Goal: Transaction & Acquisition: Purchase product/service

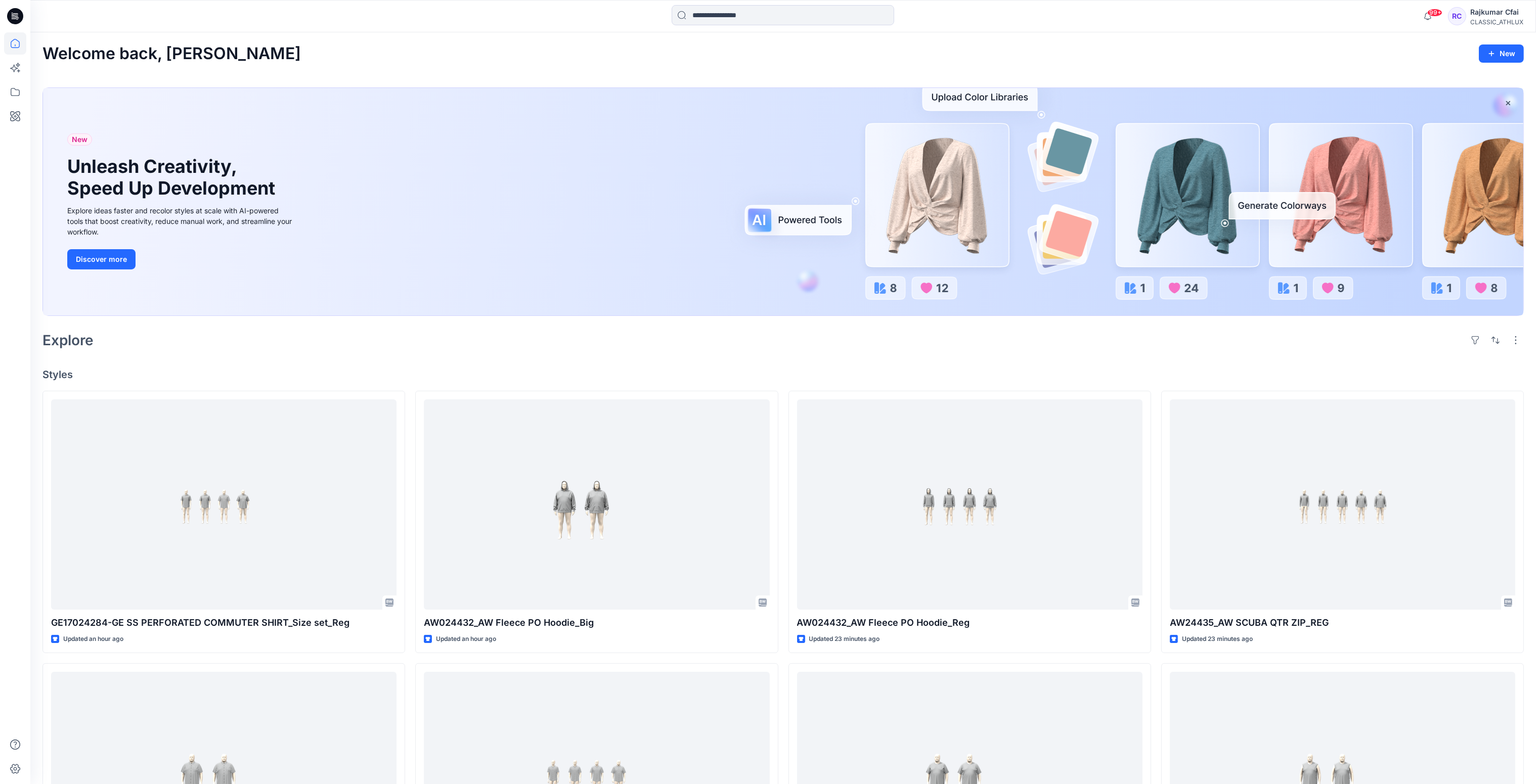
click at [480, 348] on div "Explore" at bounding box center [783, 340] width 1481 height 24
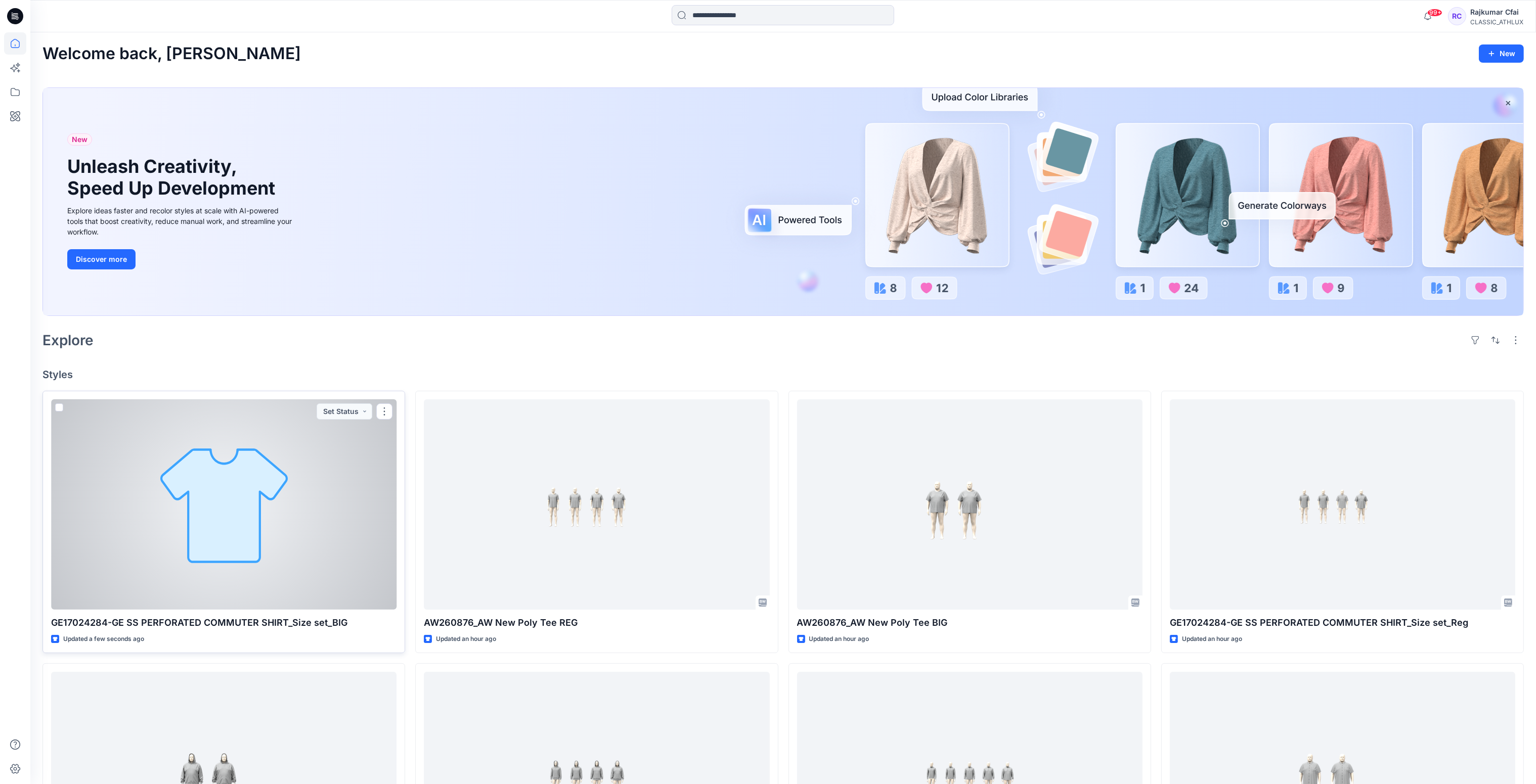
click at [235, 473] on div at bounding box center [223, 505] width 345 height 211
